Goal: Information Seeking & Learning: Learn about a topic

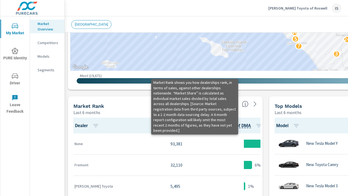
scroll to position [0, 0]
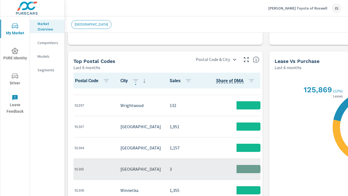
scroll to position [326, 0]
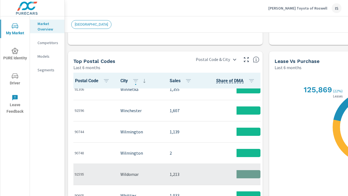
scroll to position [196, 0]
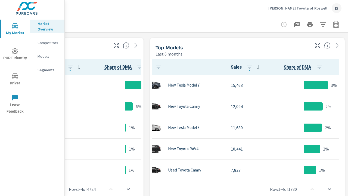
scroll to position [251, 123]
